Goal: Find specific page/section: Find specific page/section

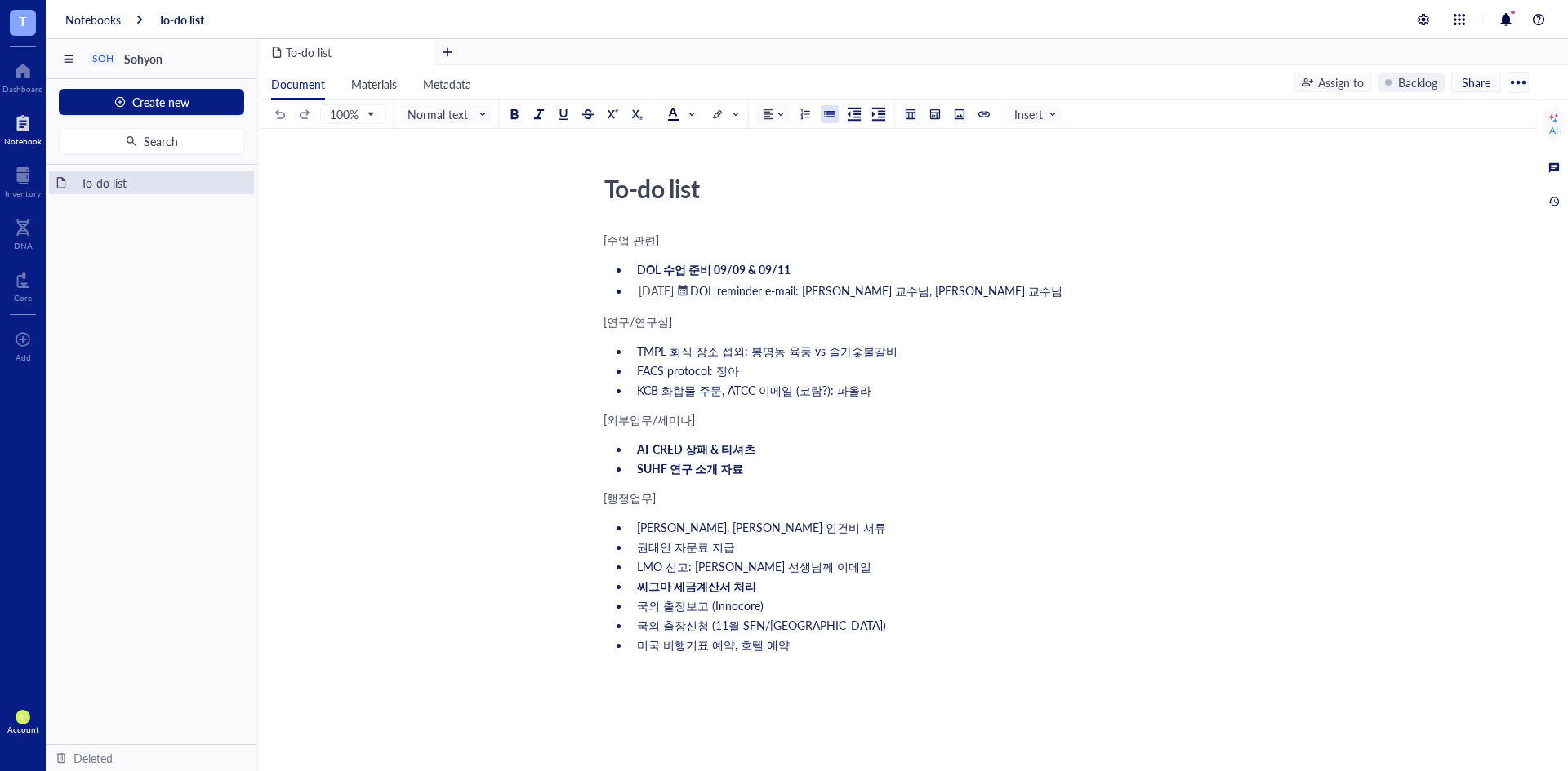
click at [980, 540] on li "권태인 자문료 지급" at bounding box center [907, 546] width 554 height 17
click at [847, 349] on span "TMPL 회식 장소 섭외: 봉명동 육풍 vs 솔가숯불갈비" at bounding box center [767, 350] width 261 height 17
click at [876, 392] on li "KCB 화합물 주문, ATCC 이메일 (코람?): 파올라" at bounding box center [907, 390] width 554 height 17
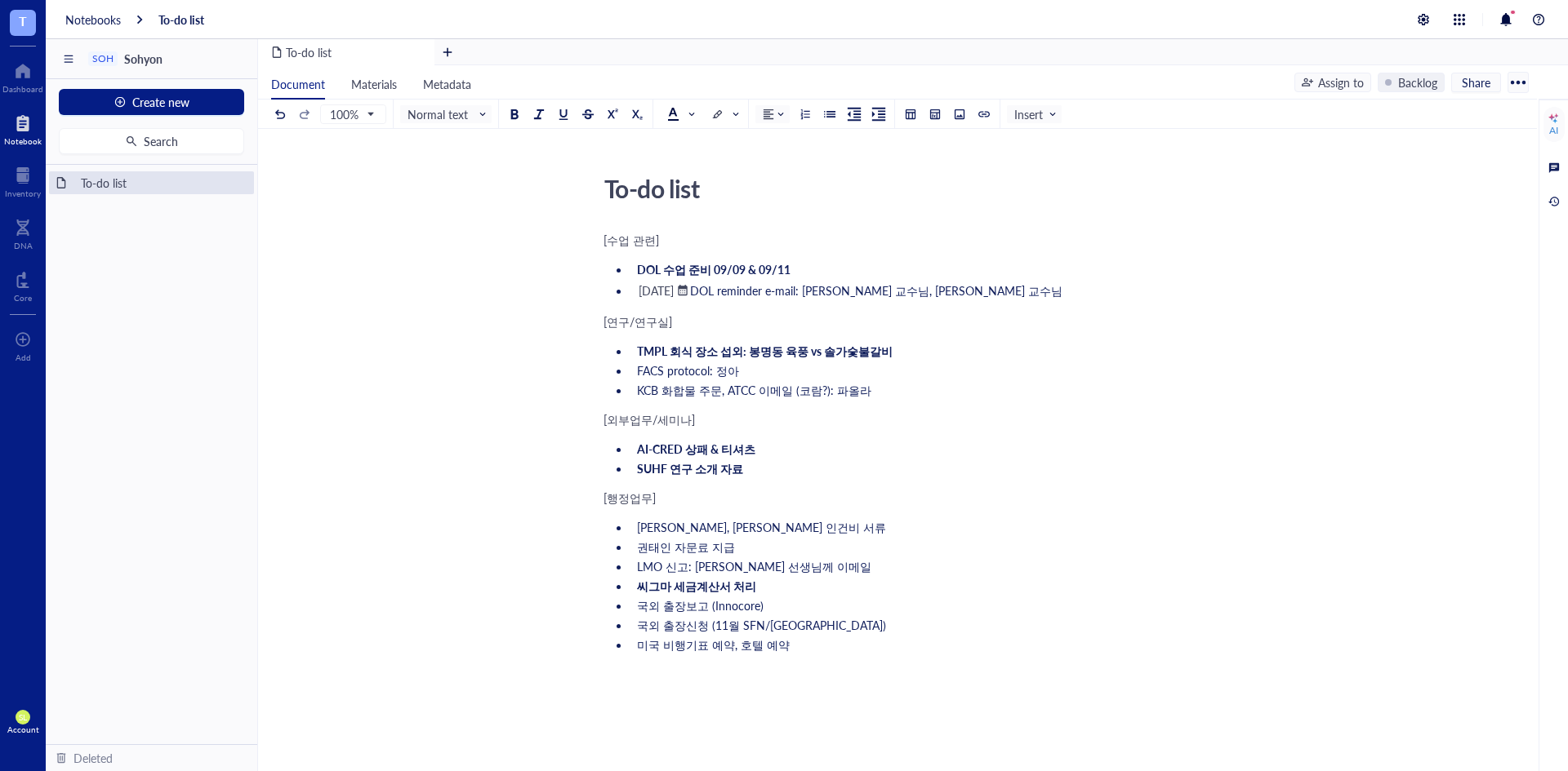
click at [878, 426] on div "[외부업무/세미나]" at bounding box center [894, 419] width 582 height 17
click at [853, 568] on li "LMO 신고: 홍찬휘 선생님께 이메일" at bounding box center [907, 566] width 554 height 17
